Goal: Information Seeking & Learning: Learn about a topic

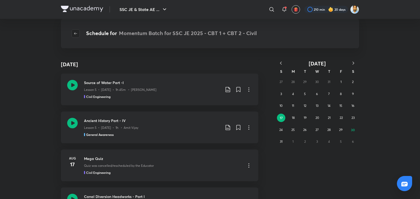
click at [75, 32] on icon "button" at bounding box center [75, 33] width 4 height 4
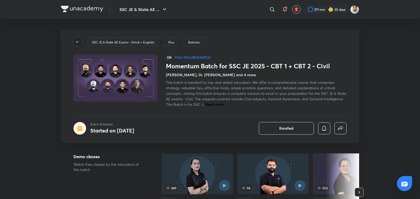
click at [80, 39] on button "button" at bounding box center [77, 42] width 8 height 8
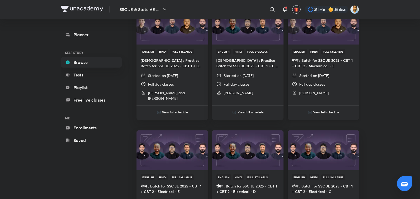
scroll to position [193, 0]
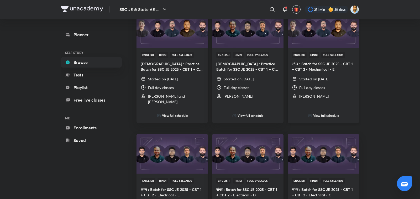
click at [320, 80] on p "Started on [DATE]" at bounding box center [314, 79] width 30 height 6
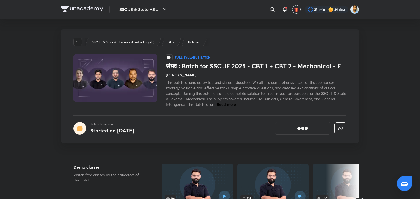
click at [77, 42] on icon "button" at bounding box center [77, 42] width 3 height 2
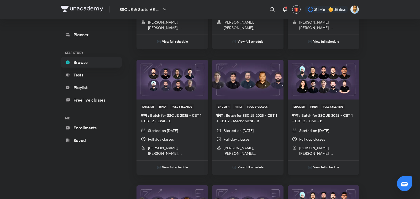
scroll to position [521, 0]
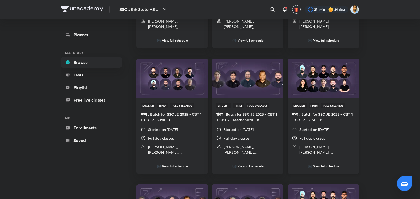
click at [321, 137] on p "Full day classes" at bounding box center [312, 139] width 26 height 6
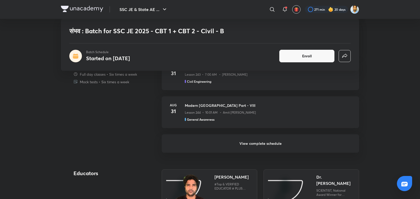
scroll to position [405, 0]
click at [266, 146] on h6 "View complete schedule" at bounding box center [260, 143] width 197 height 18
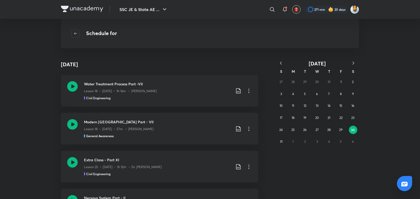
click at [281, 61] on icon "button" at bounding box center [280, 63] width 5 height 5
click at [306, 83] on button "1" at bounding box center [305, 82] width 8 height 8
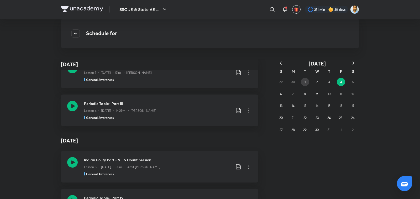
scroll to position [13279, 0]
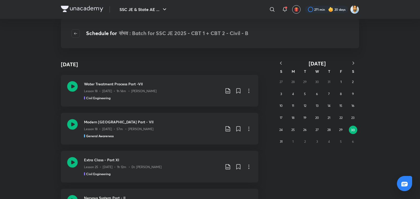
click at [279, 62] on icon "button" at bounding box center [280, 63] width 5 height 5
click at [281, 64] on icon "button" at bounding box center [280, 63] width 5 height 5
click at [282, 81] on button "1" at bounding box center [281, 82] width 8 height 8
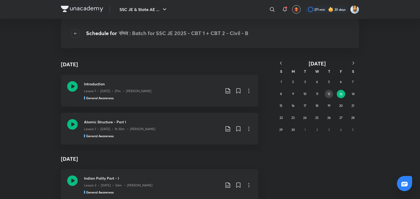
click at [332, 95] on button "12" at bounding box center [329, 94] width 8 height 8
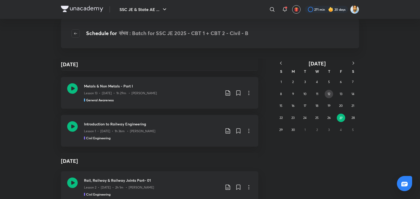
scroll to position [1981, 0]
click at [339, 117] on button "27" at bounding box center [341, 118] width 8 height 8
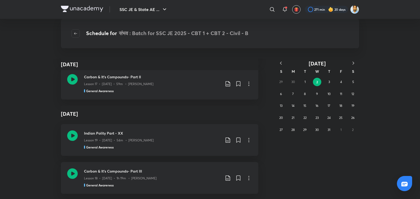
scroll to position [556, 0]
click at [327, 83] on button "3" at bounding box center [329, 82] width 8 height 8
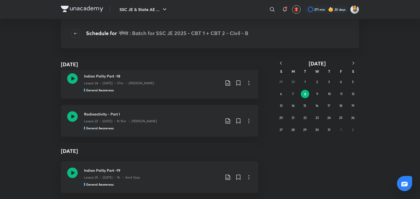
click at [306, 94] on button "8" at bounding box center [305, 94] width 8 height 8
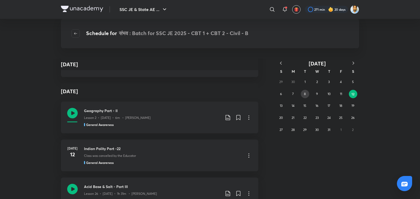
scroll to position [481, 0]
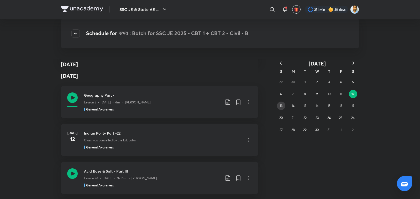
click at [281, 107] on abbr "13" at bounding box center [281, 106] width 3 height 4
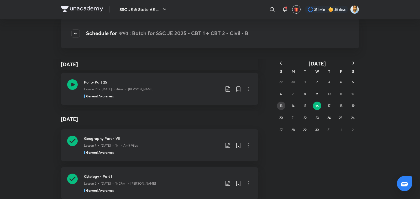
scroll to position [520, 0]
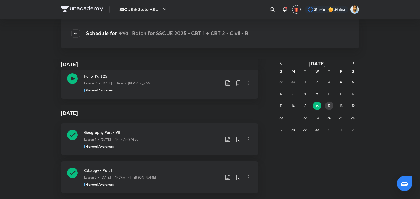
click at [331, 109] on button "17" at bounding box center [329, 106] width 8 height 8
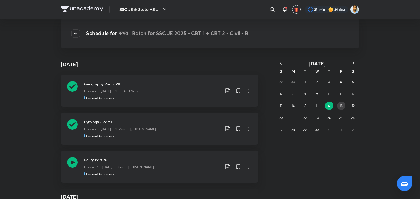
click at [344, 108] on button "18" at bounding box center [341, 106] width 8 height 8
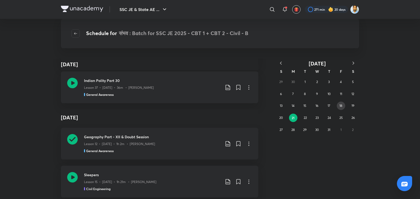
scroll to position [520, 0]
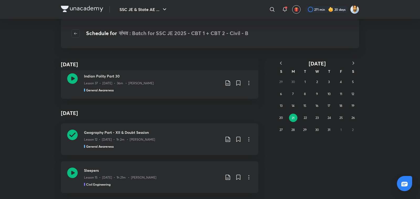
click at [281, 65] on icon "button" at bounding box center [280, 63] width 5 height 5
click at [337, 117] on button "27" at bounding box center [341, 118] width 8 height 8
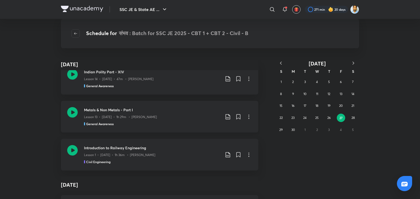
scroll to position [0, 0]
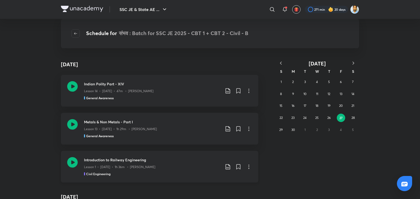
click at [129, 163] on div "Lesson 1 • [DATE] • 1h 36m • [PERSON_NAME]" at bounding box center [152, 166] width 136 height 7
